Goal: Task Accomplishment & Management: Use online tool/utility

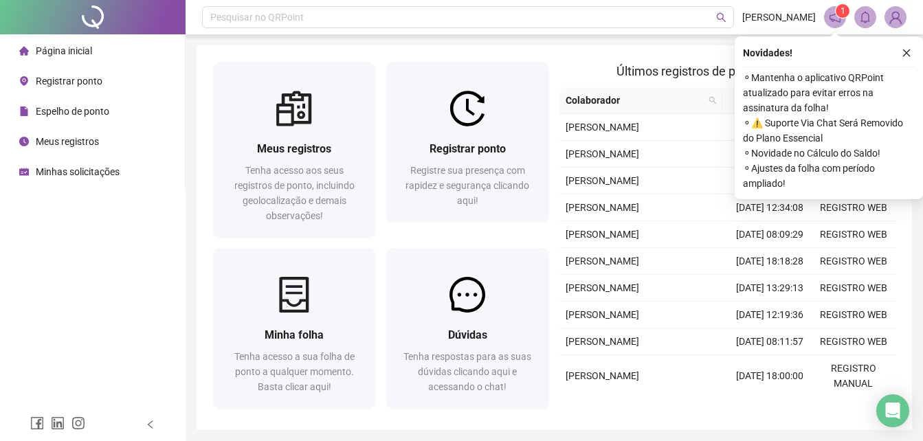
click at [89, 85] on span "Registrar ponto" at bounding box center [69, 81] width 67 height 11
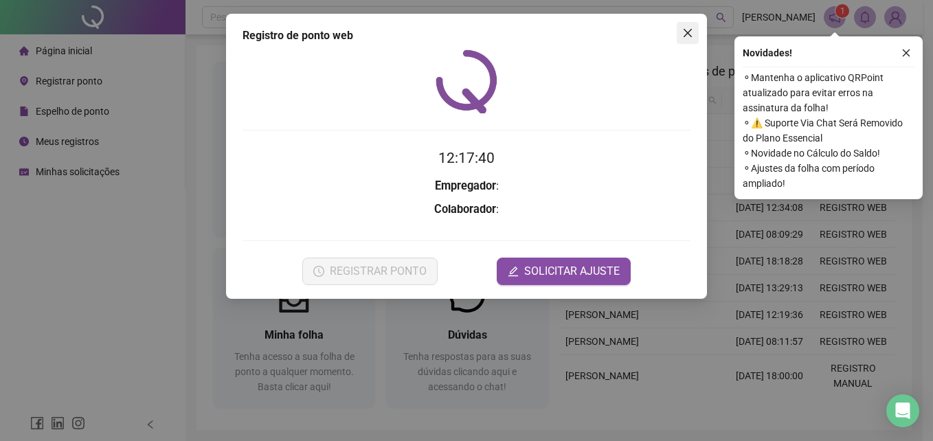
click at [687, 36] on icon "close" at bounding box center [688, 32] width 11 height 11
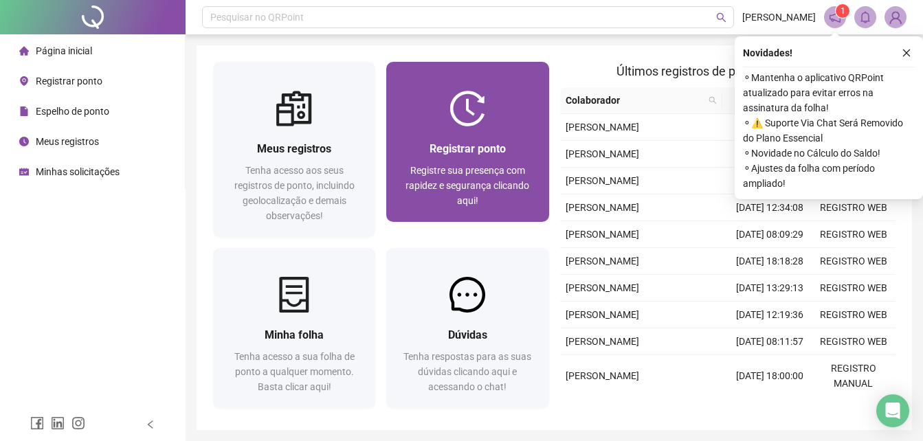
click at [469, 107] on img at bounding box center [468, 109] width 36 height 36
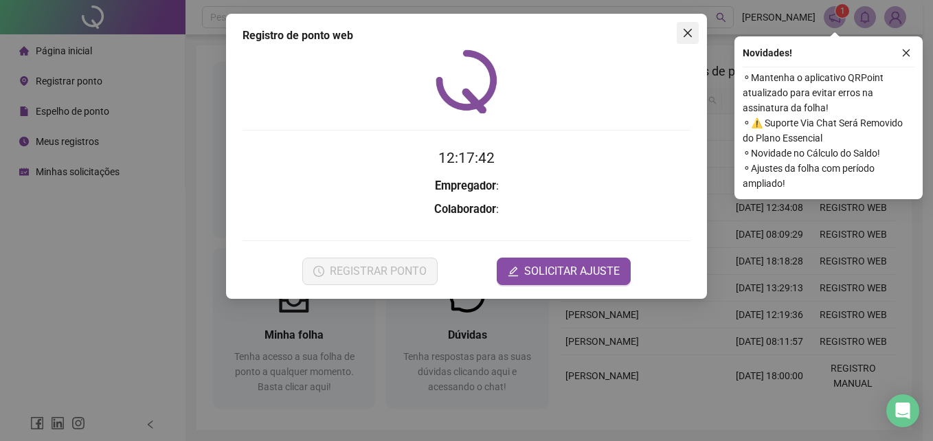
click at [692, 27] on icon "close" at bounding box center [688, 32] width 11 height 11
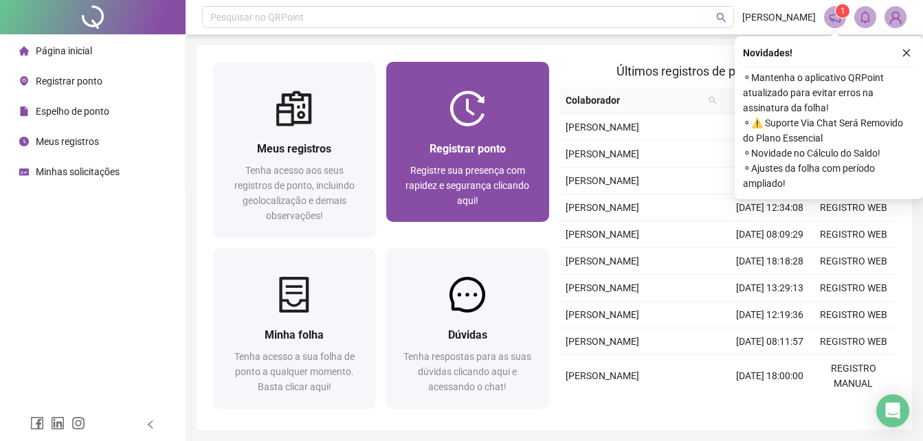
click at [475, 156] on div "Registrar ponto" at bounding box center [467, 148] width 129 height 17
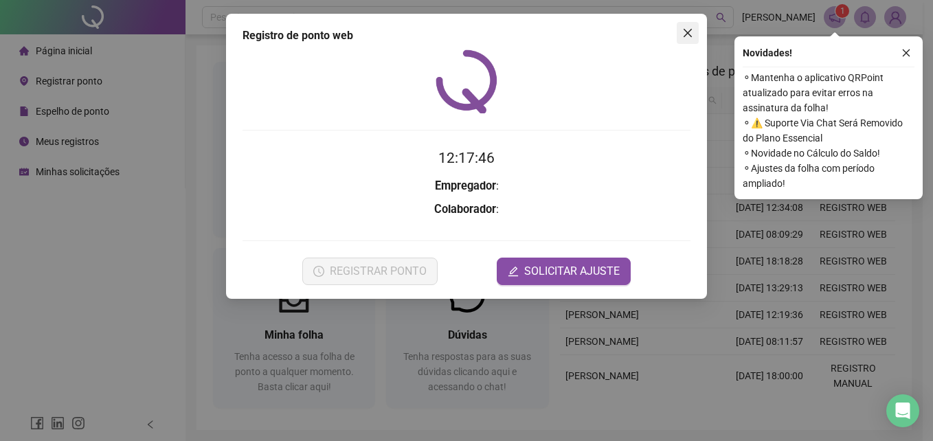
click at [692, 38] on icon "close" at bounding box center [688, 32] width 11 height 11
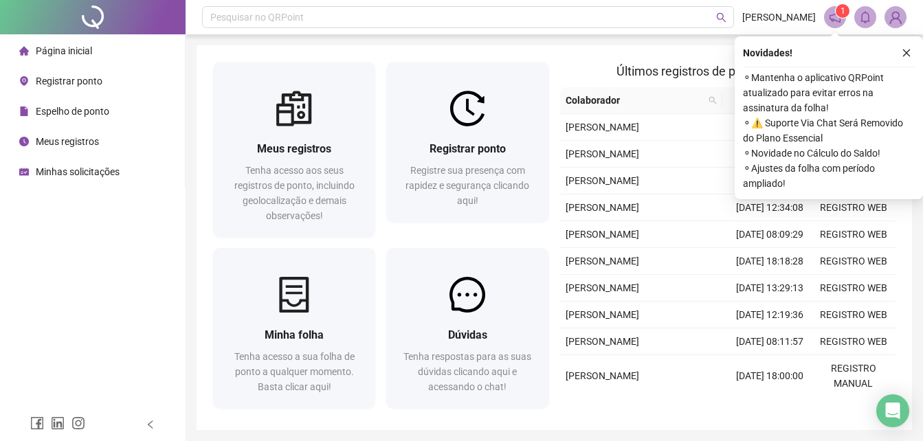
click at [111, 50] on li "Página inicial" at bounding box center [92, 50] width 179 height 27
click at [95, 63] on li "Página inicial" at bounding box center [92, 50] width 179 height 27
click at [90, 86] on span "Registrar ponto" at bounding box center [69, 81] width 67 height 11
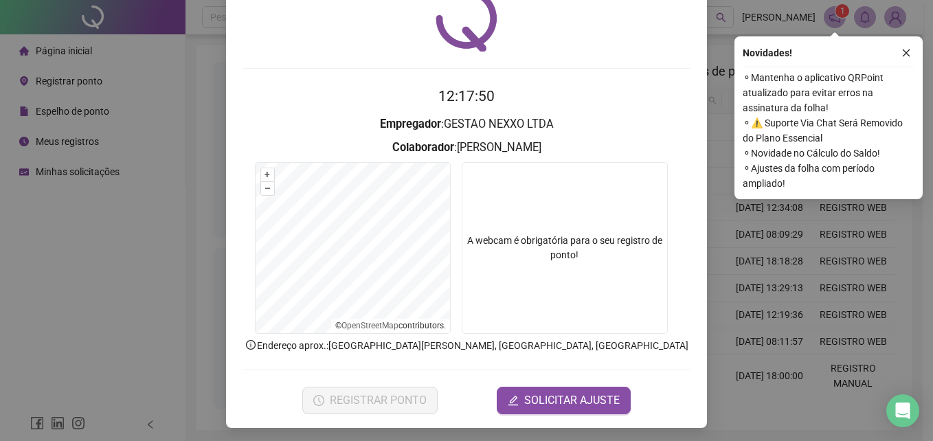
scroll to position [65, 0]
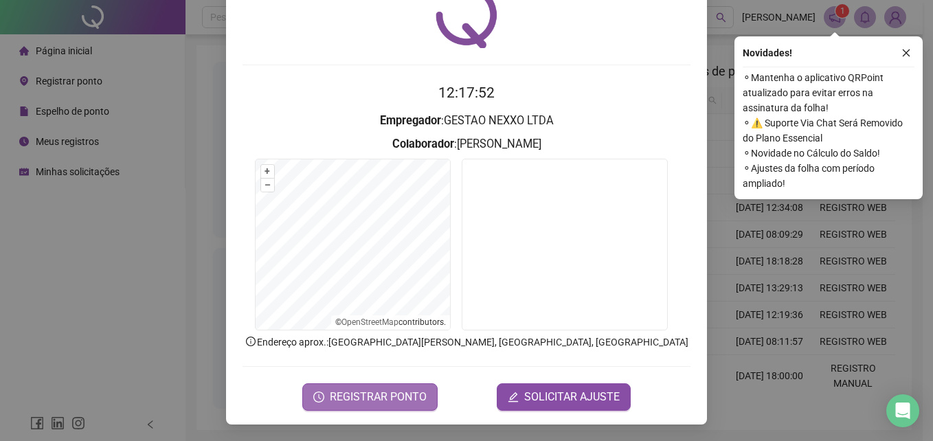
click at [399, 401] on span "REGISTRAR PONTO" at bounding box center [378, 397] width 97 height 16
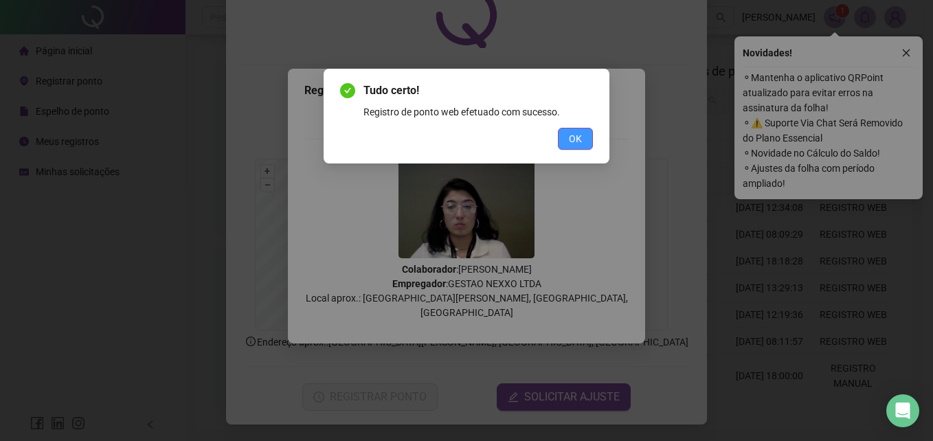
click at [592, 142] on button "OK" at bounding box center [575, 139] width 35 height 22
